Goal: Information Seeking & Learning: Stay updated

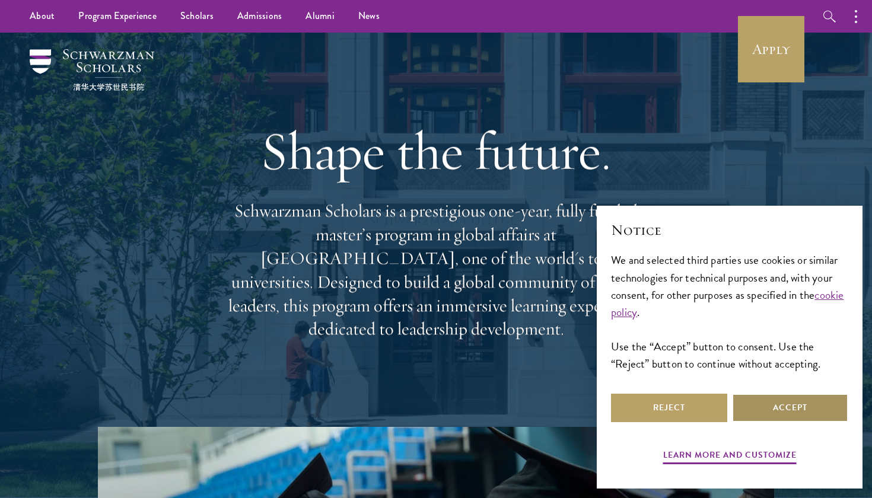
click at [808, 416] on button "Accept" at bounding box center [790, 408] width 116 height 28
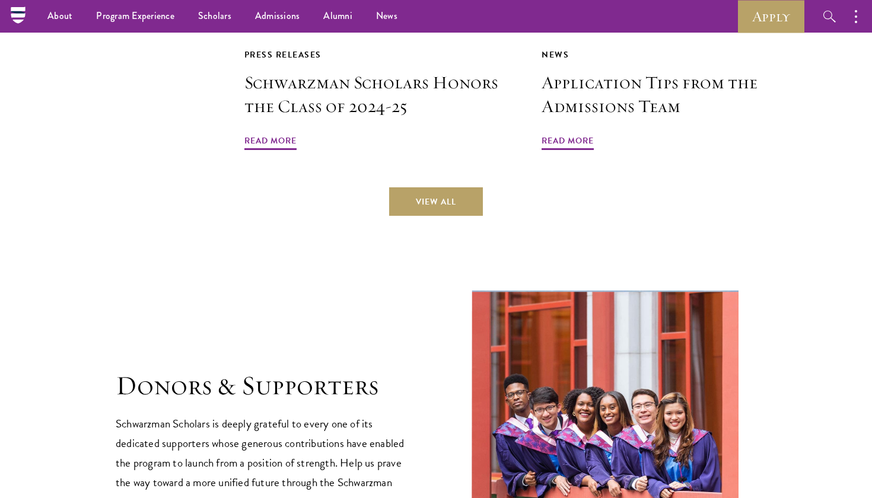
scroll to position [3019, 0]
click at [343, 15] on link "Alumni" at bounding box center [337, 16] width 53 height 33
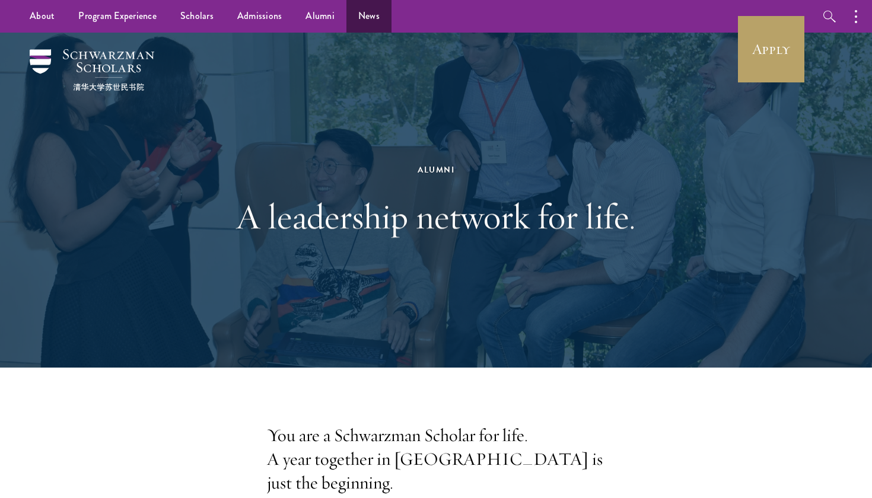
click at [362, 17] on link "News" at bounding box center [368, 16] width 45 height 33
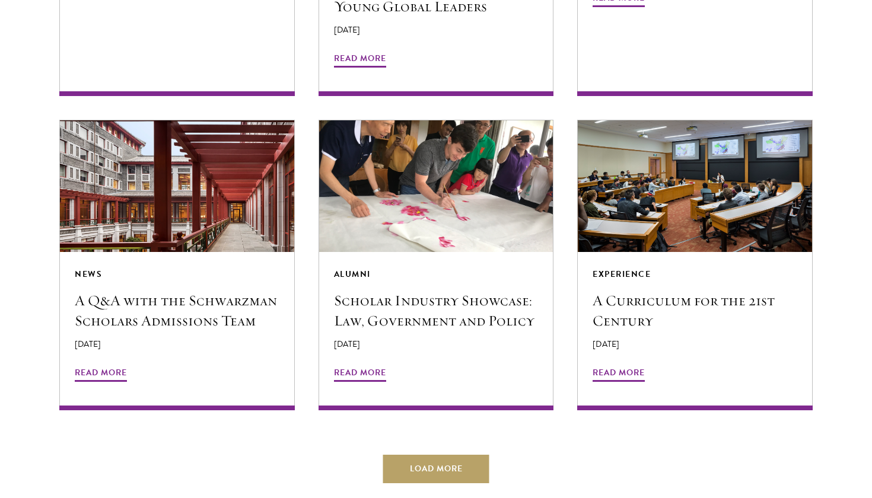
scroll to position [2135, 0]
click at [439, 455] on button "Load More" at bounding box center [436, 469] width 106 height 28
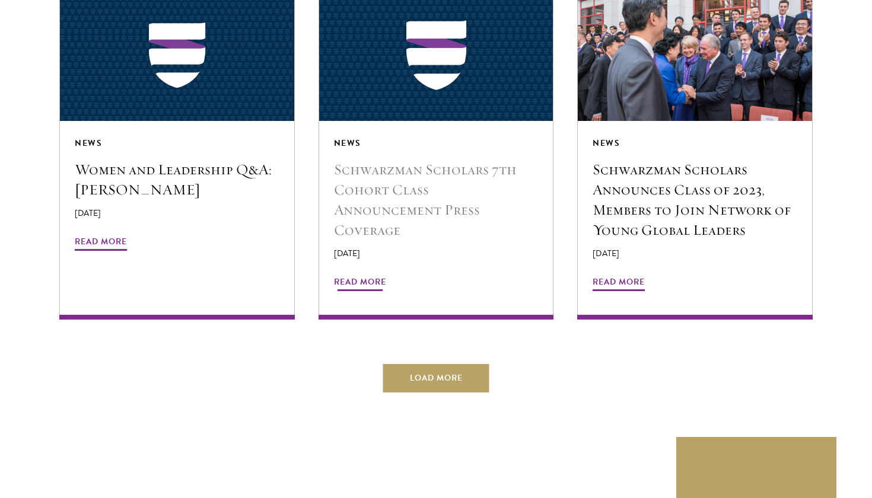
scroll to position [2915, 0]
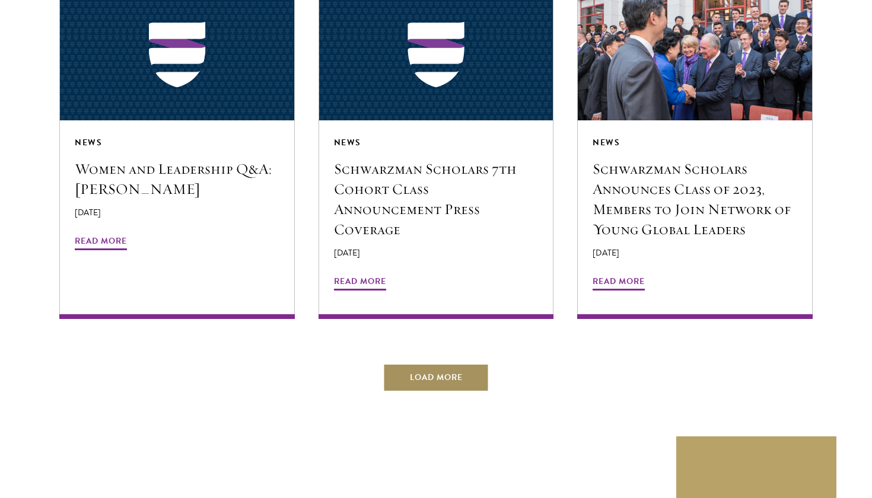
click at [417, 363] on button "Load More" at bounding box center [436, 377] width 106 height 28
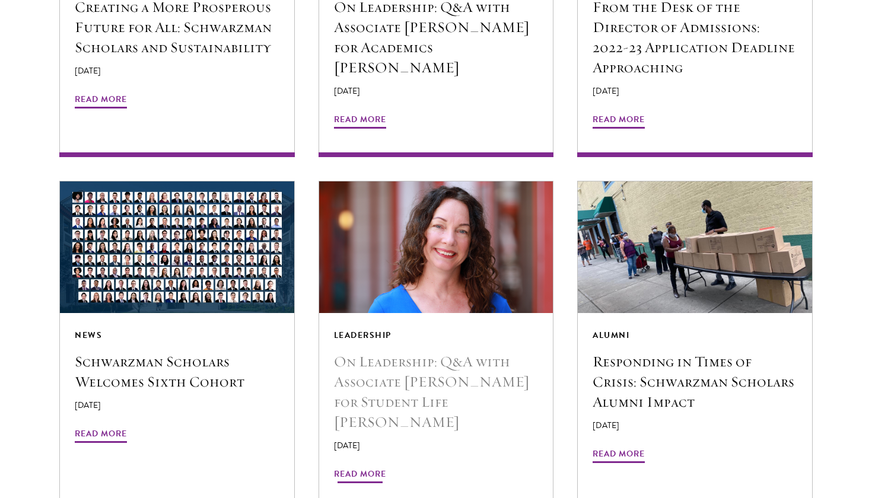
scroll to position [0, 0]
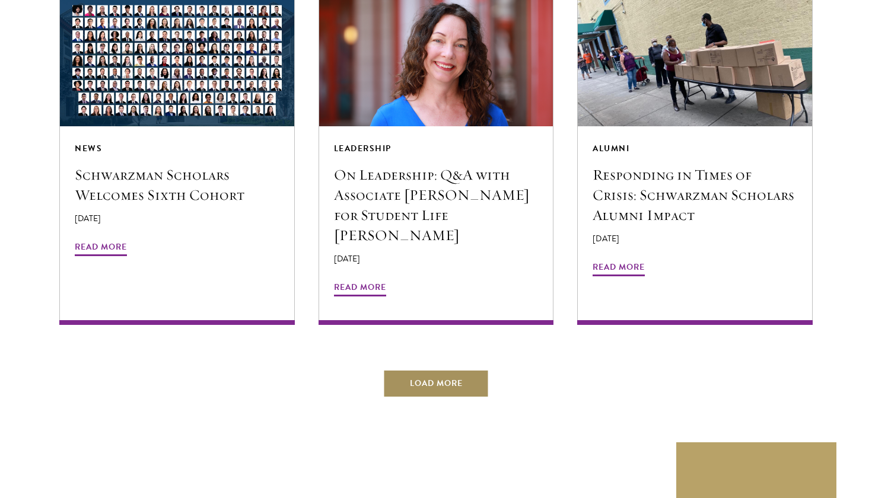
click at [412, 369] on button "Load More" at bounding box center [436, 383] width 106 height 28
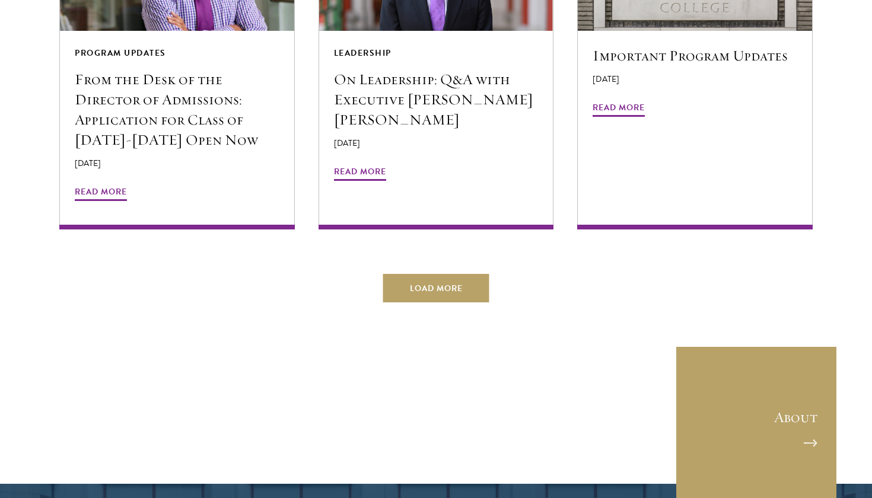
scroll to position [4423, 0]
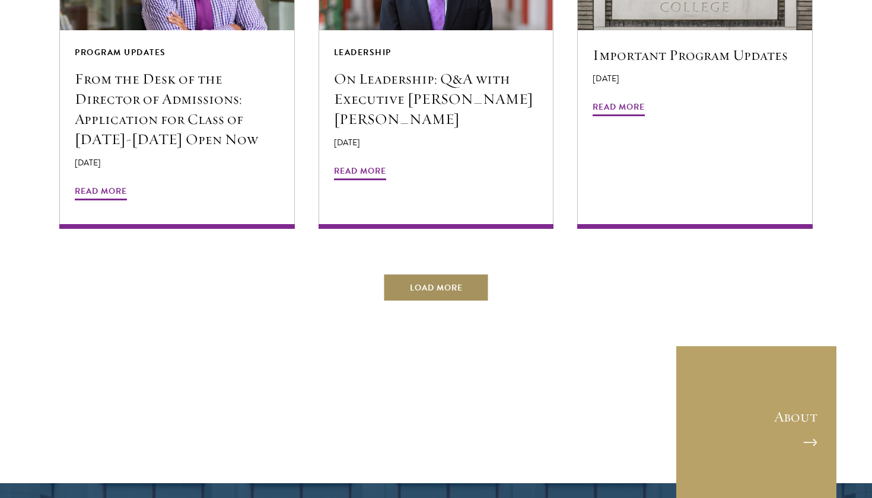
click at [416, 273] on button "Load More" at bounding box center [436, 287] width 106 height 28
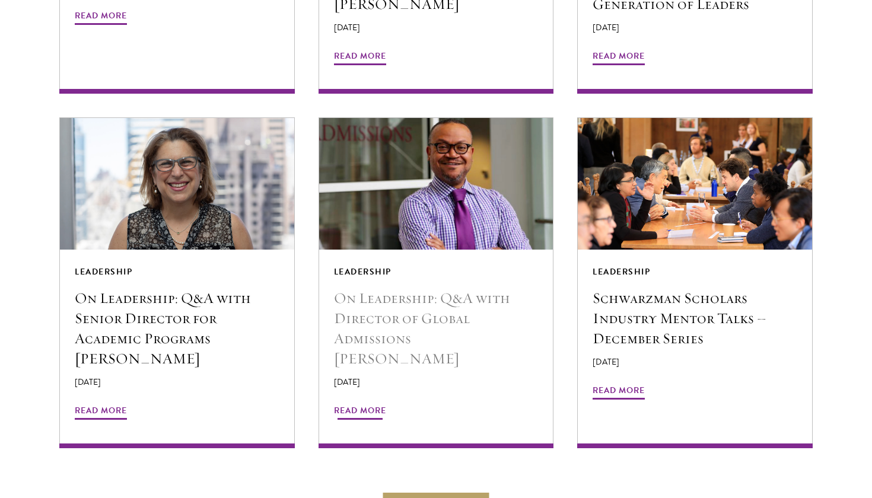
scroll to position [4914, 0]
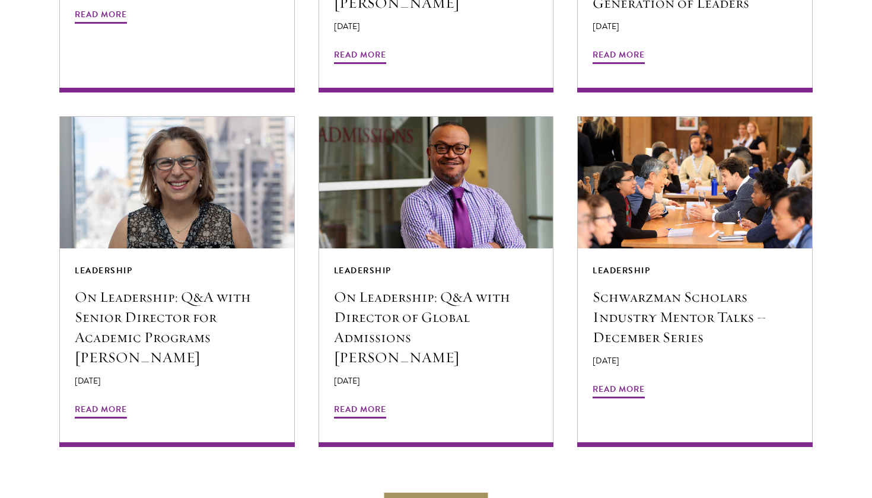
click at [439, 492] on button "Load More" at bounding box center [436, 506] width 106 height 28
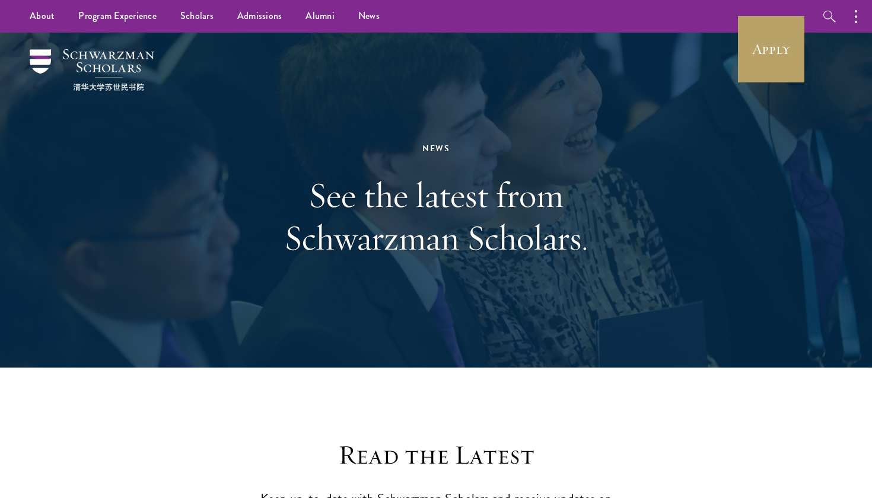
scroll to position [0, 0]
